Goal: Check status: Verify the current state of an ongoing process or item

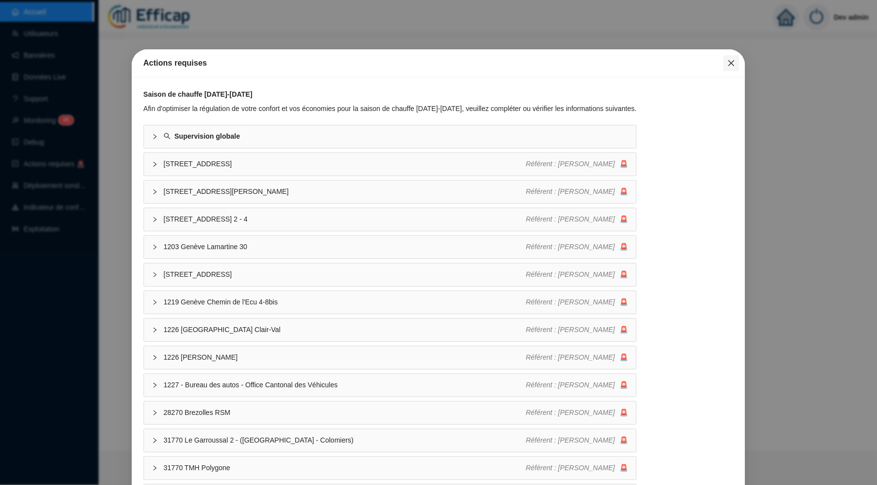
click at [728, 69] on button "Close" at bounding box center [732, 63] width 16 height 16
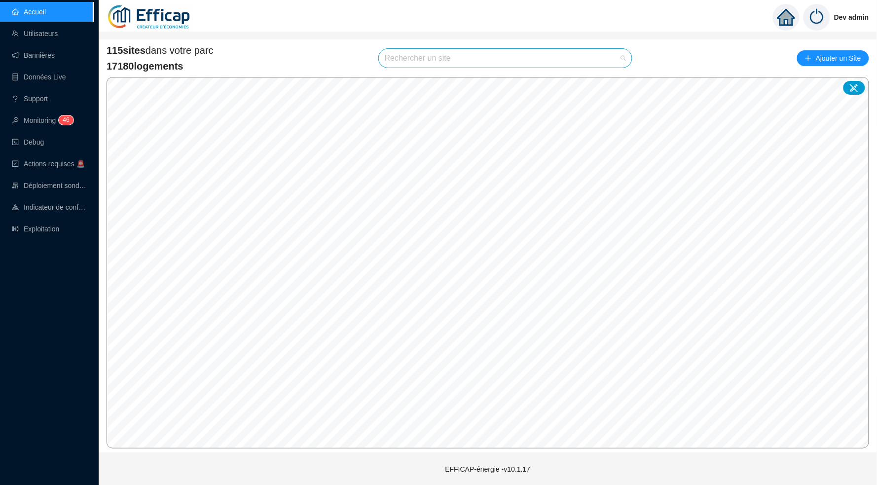
click at [509, 51] on input "search" at bounding box center [501, 58] width 232 height 19
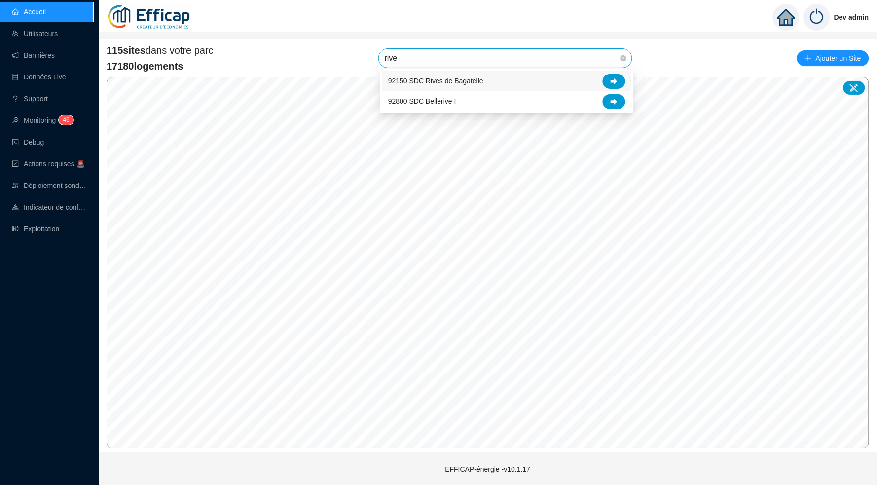
type input "rive"
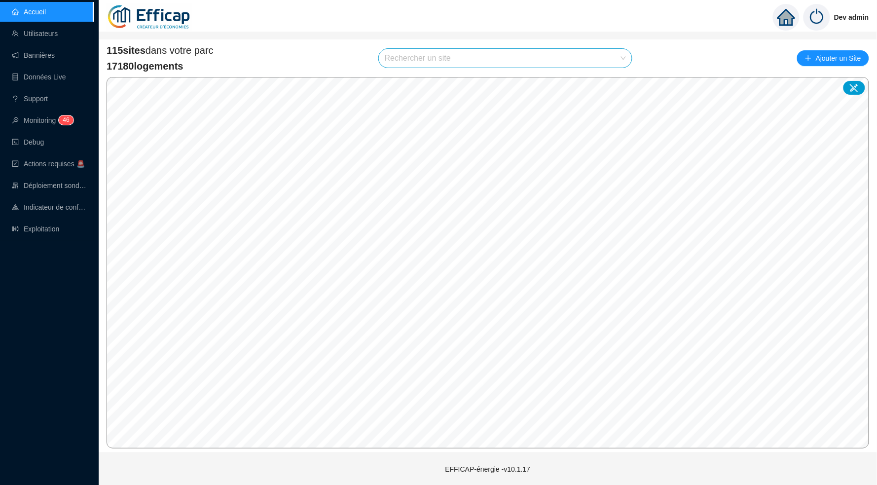
click at [535, 65] on input "search" at bounding box center [501, 58] width 232 height 19
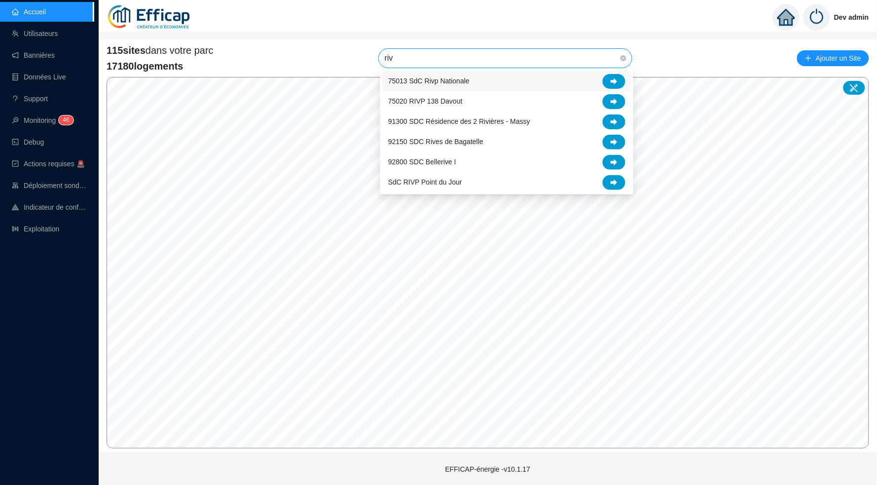
type input "rivp"
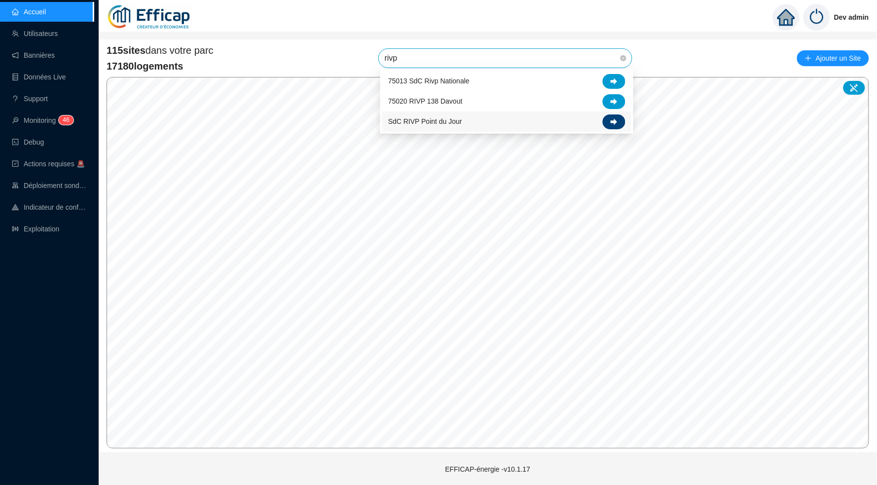
click at [609, 119] on div at bounding box center [614, 121] width 23 height 15
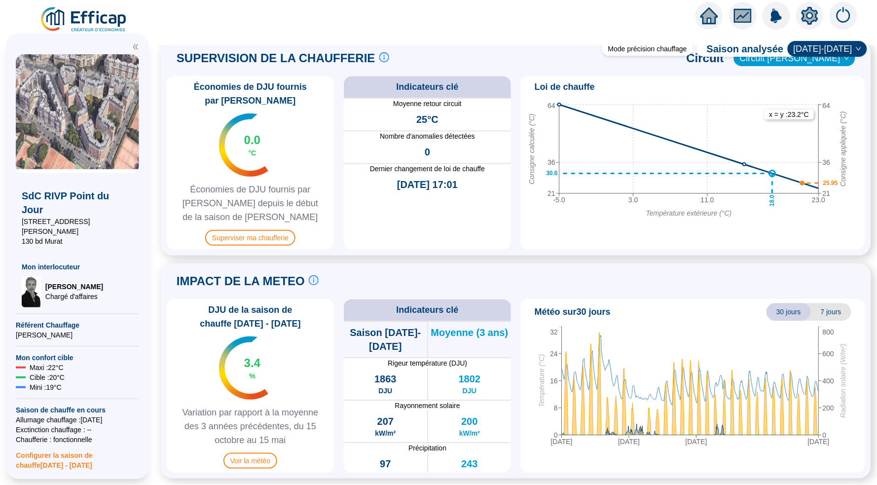
scroll to position [660, 0]
click at [279, 230] on span "Superviser ma chaufferie" at bounding box center [250, 238] width 90 height 16
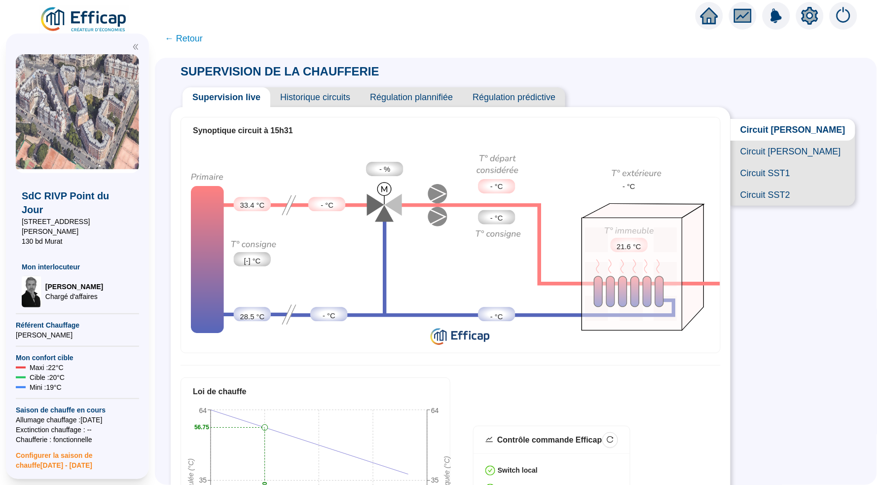
click at [787, 183] on span "Circuit SST1" at bounding box center [793, 173] width 125 height 22
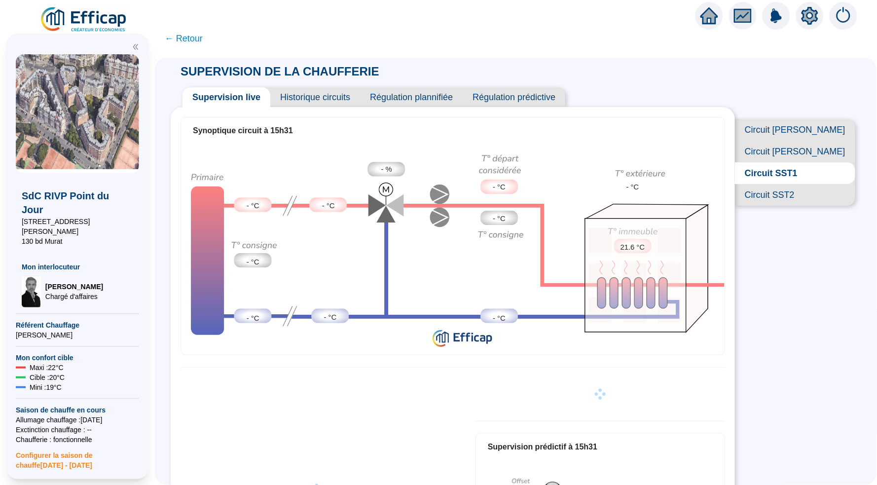
click at [327, 96] on span "Historique circuits" at bounding box center [315, 97] width 90 height 20
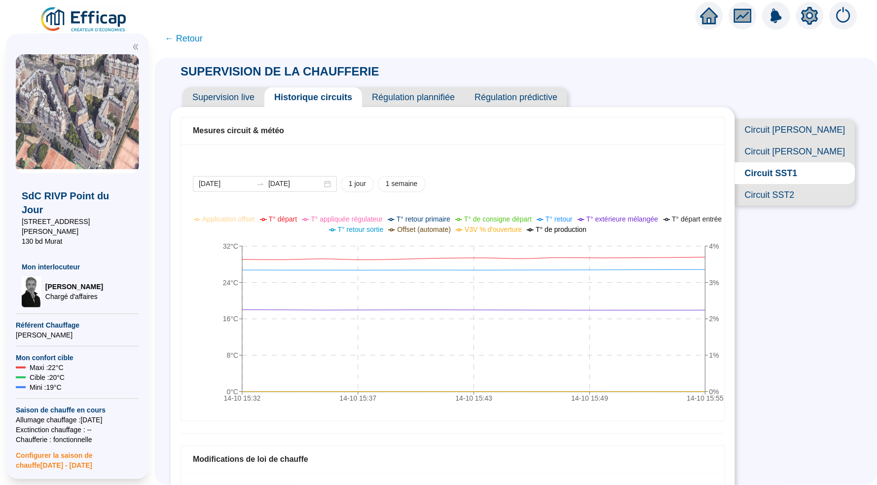
click at [797, 206] on span "Circuit SST2" at bounding box center [795, 195] width 120 height 22
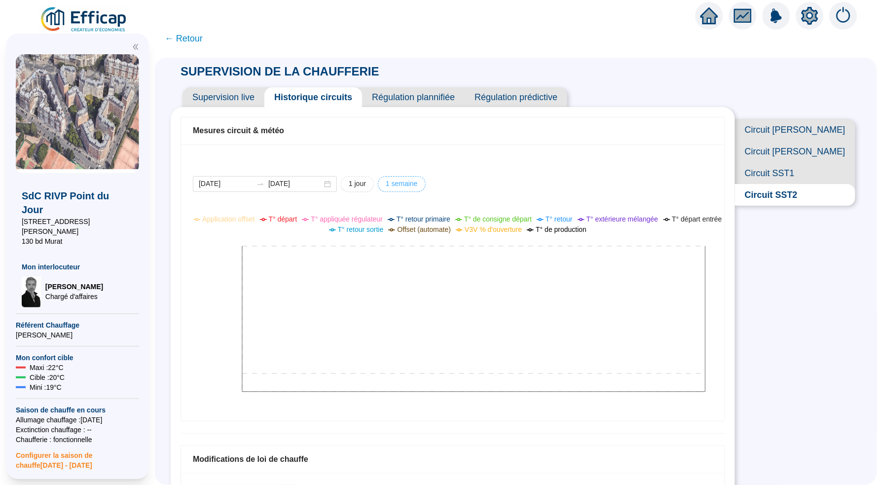
click at [396, 180] on span "1 semaine" at bounding box center [402, 184] width 32 height 10
type input "[DATE]"
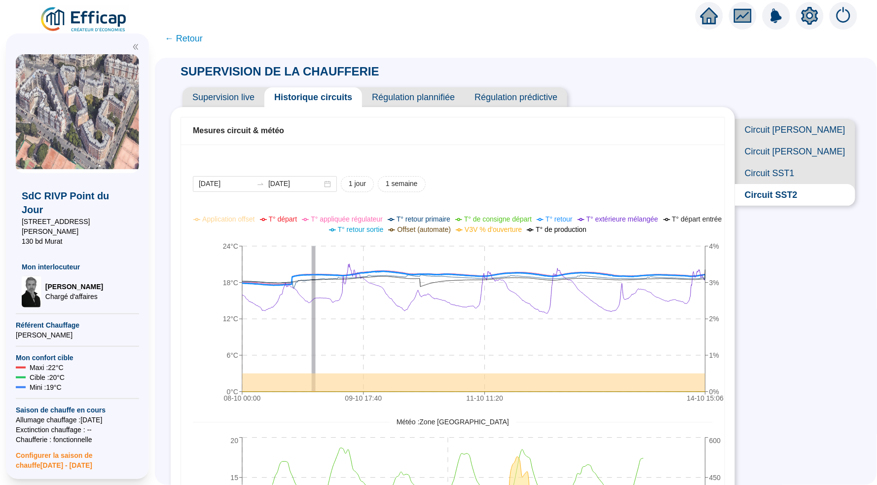
click at [792, 184] on span "Circuit SST1" at bounding box center [795, 173] width 120 height 22
